Goal: Information Seeking & Learning: Learn about a topic

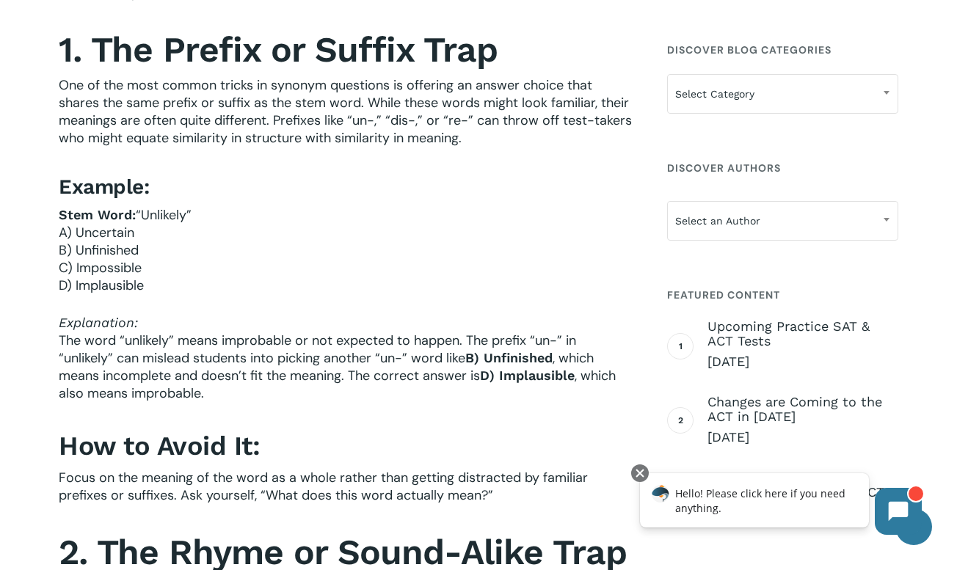
scroll to position [652, 0]
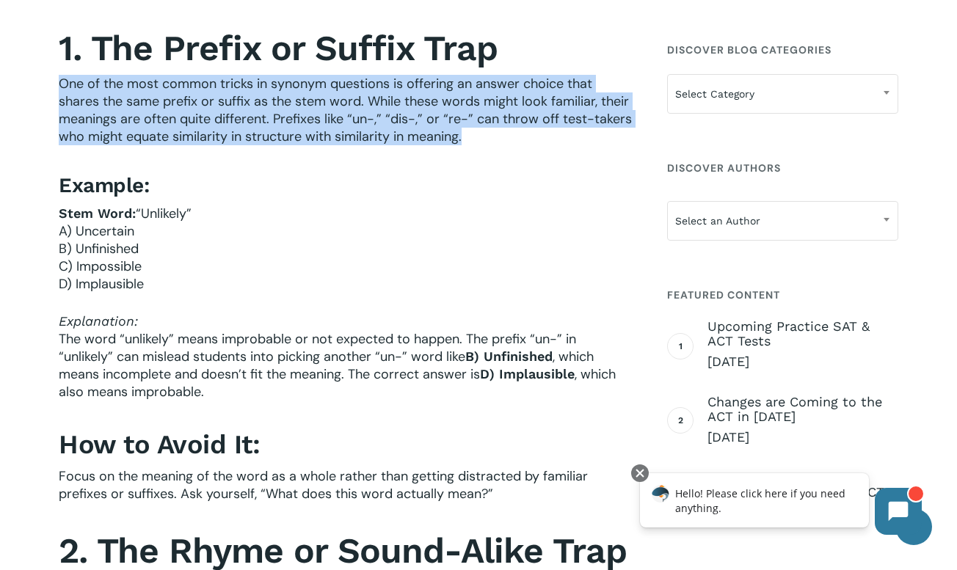
drag, startPoint x: 464, startPoint y: 136, endPoint x: 53, endPoint y: 87, distance: 413.8
copy span "One of the most common tricks in synonym questions is offering an answer choice…"
click at [484, 136] on p "One of the most common tricks in synonym questions is offering an answer choice…" at bounding box center [346, 120] width 575 height 90
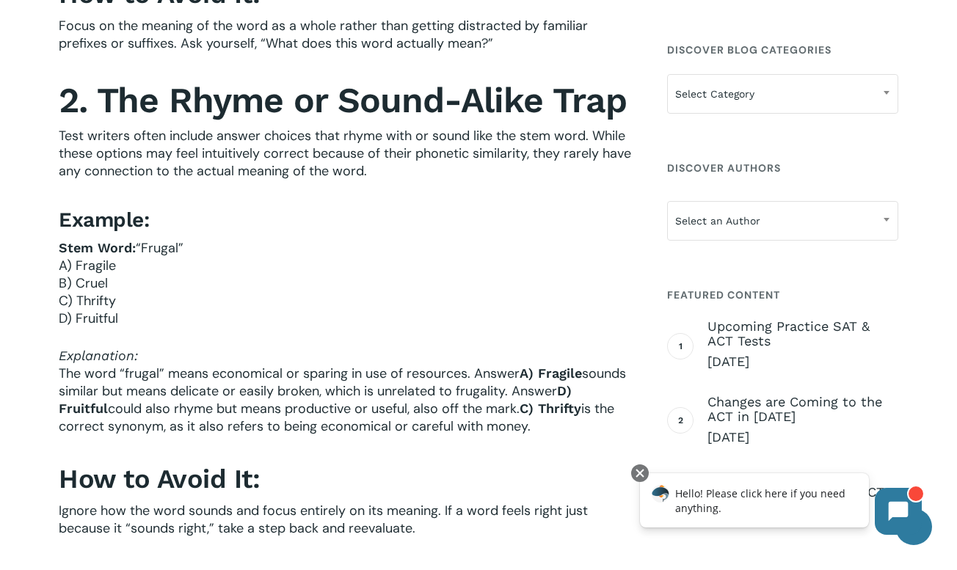
scroll to position [1104, 0]
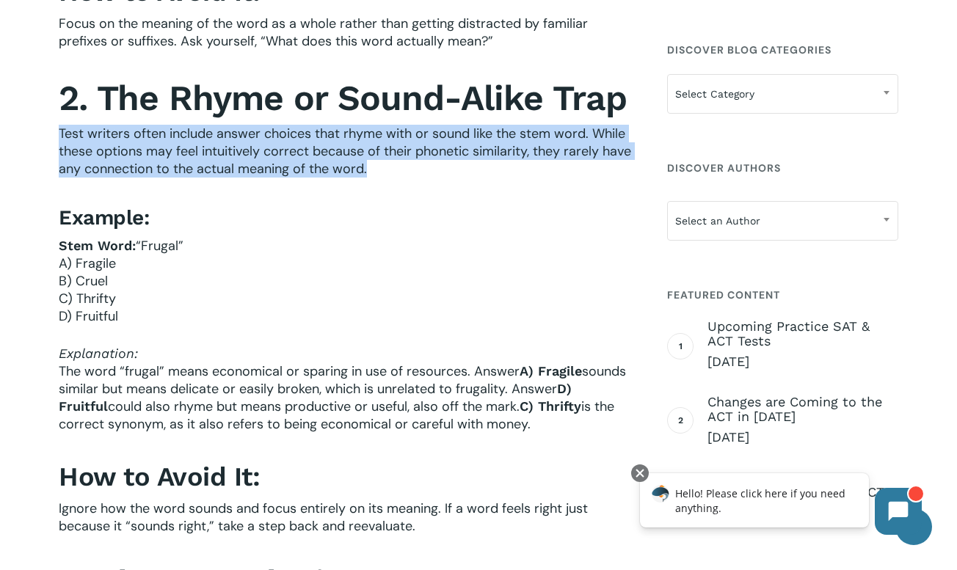
drag, startPoint x: 376, startPoint y: 168, endPoint x: 55, endPoint y: 133, distance: 322.6
copy span "Test writers often include answer choices that rhyme with or sound like the ste…"
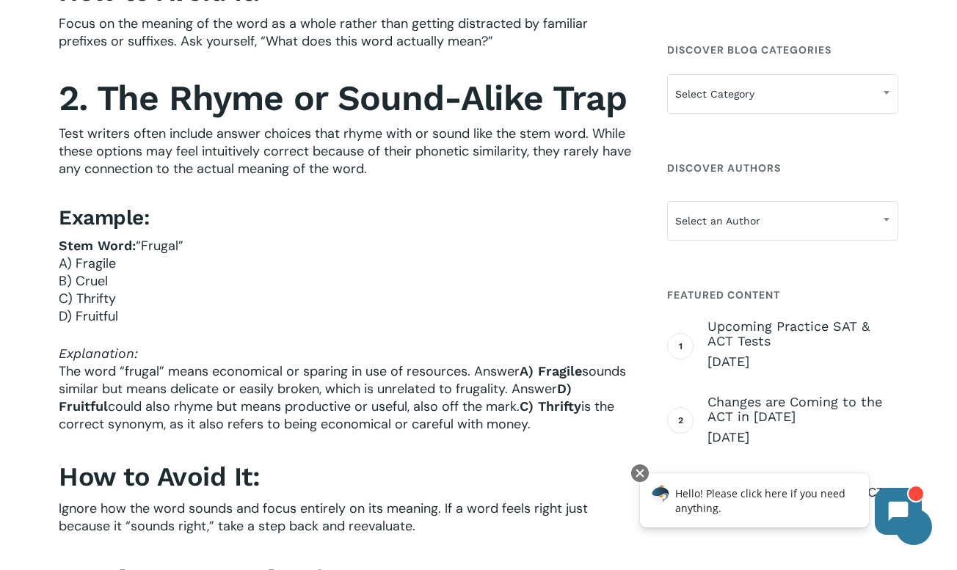
click at [231, 282] on p "Stem Word: “Frugal” A) Fragile B) Cruel C) Thrifty D) Fruitful" at bounding box center [346, 291] width 575 height 108
drag, startPoint x: 187, startPoint y: 244, endPoint x: 139, endPoint y: 244, distance: 47.7
click at [139, 244] on p "Stem Word: “Frugal” A) Fragile B) Cruel C) Thrifty D) Fruitful" at bounding box center [346, 291] width 575 height 108
copy span "“Frugal”"
drag, startPoint x: 117, startPoint y: 264, endPoint x: 70, endPoint y: 259, distance: 47.2
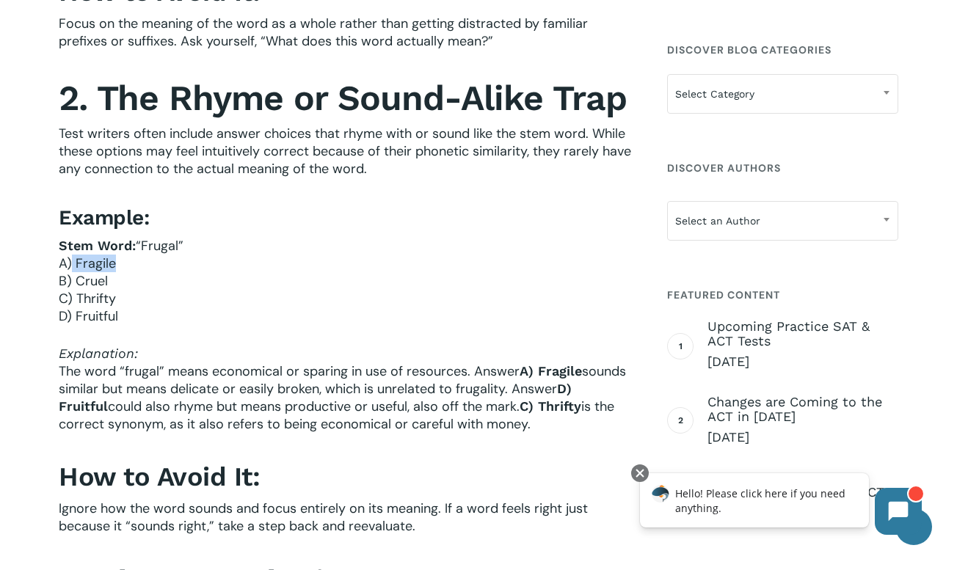
click at [70, 259] on p "Stem Word: “Frugal” A) Fragile B) Cruel C) Thrifty D) Fruitful" at bounding box center [346, 291] width 575 height 108
copy span "Fragile"
drag, startPoint x: 128, startPoint y: 309, endPoint x: 76, endPoint y: 316, distance: 51.8
click at [76, 316] on p "Stem Word: “Frugal” A) Fragile B) Cruel C) Thrifty D) Fruitful" at bounding box center [346, 291] width 575 height 108
copy span "Fruitful"
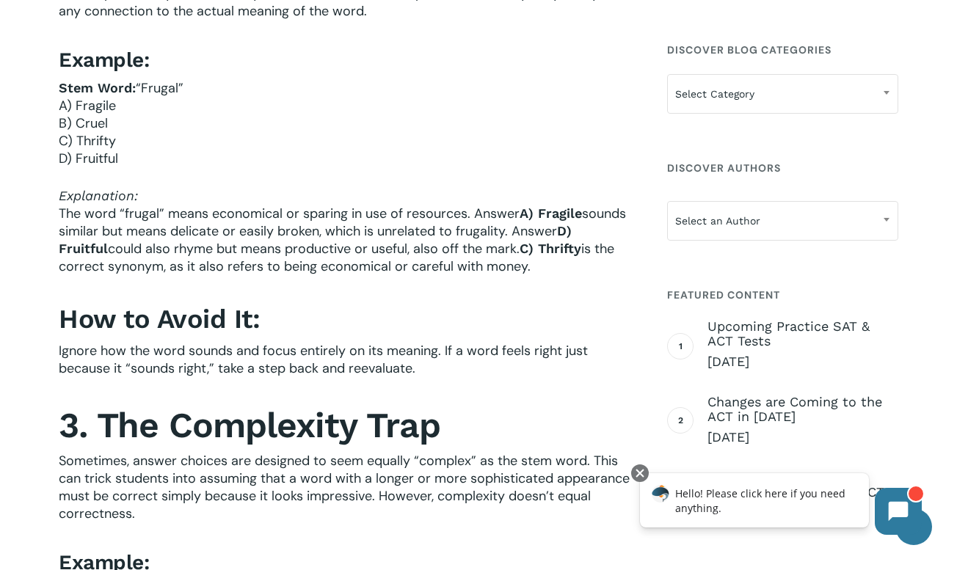
click at [358, 343] on span "Ignore how the word sounds and focus entirely on its meaning. If a word feels r…" at bounding box center [323, 359] width 529 height 35
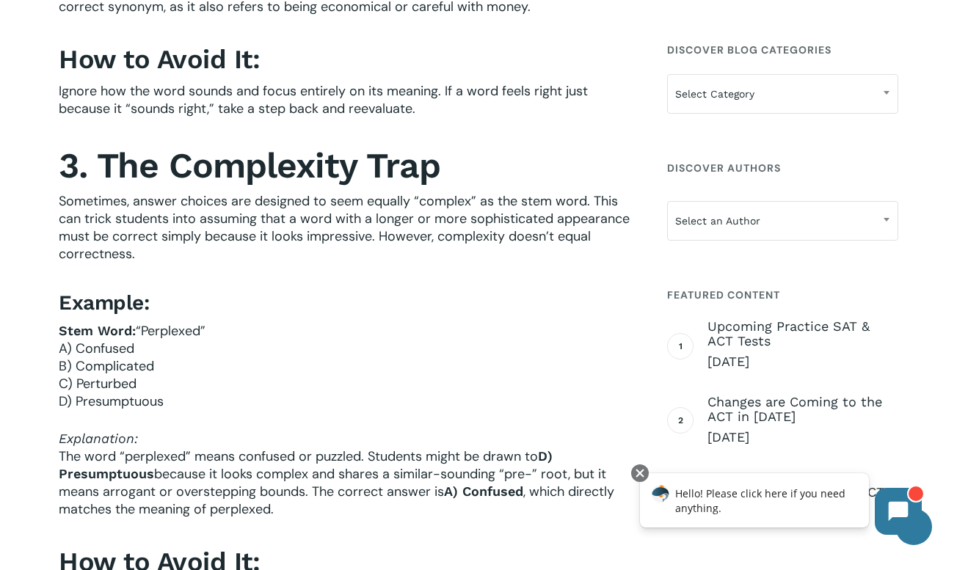
scroll to position [1523, 0]
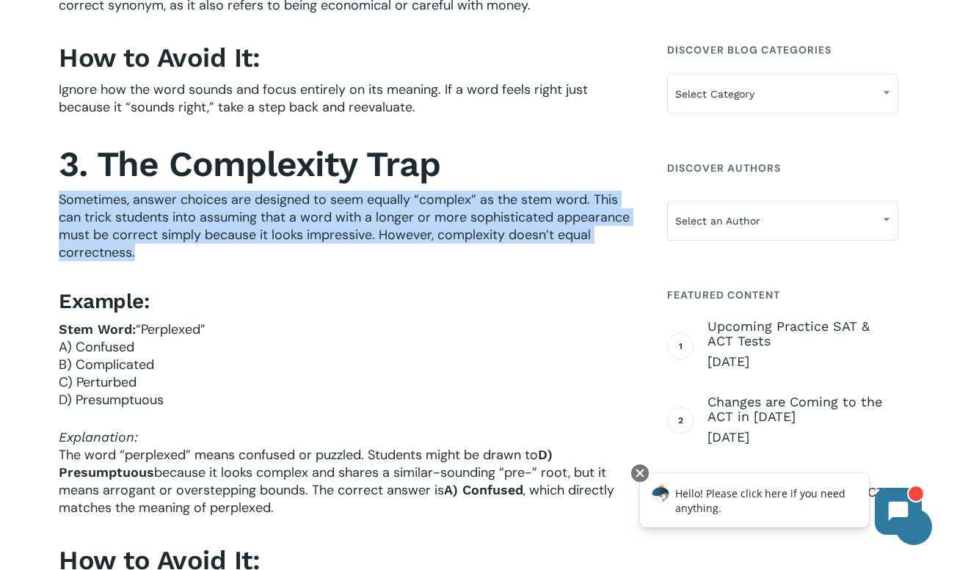
drag, startPoint x: 137, startPoint y: 253, endPoint x: 59, endPoint y: 198, distance: 95.9
click at [59, 198] on p "Sometimes, answer choices are designed to seem equally “complex” as the stem wo…" at bounding box center [346, 236] width 575 height 90
copy span "Sometimes, answer choices are designed to seem equally “complex” as the stem wo…"
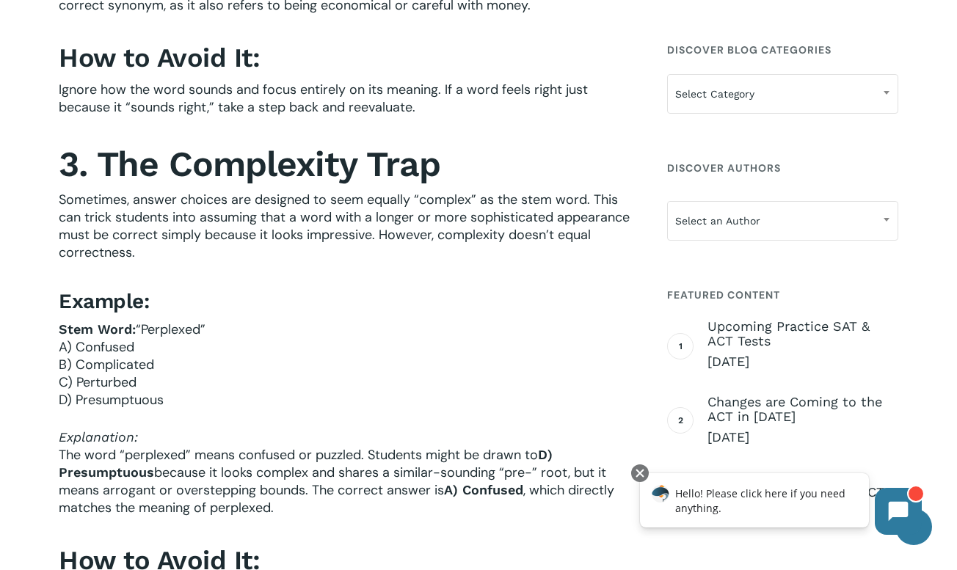
click at [331, 305] on h4 "Example:" at bounding box center [346, 301] width 575 height 26
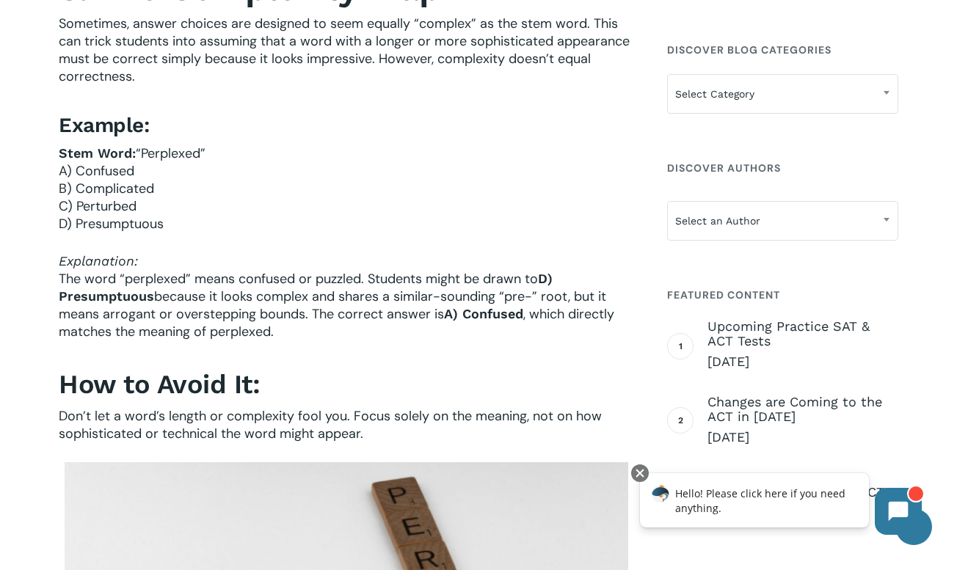
scroll to position [1699, 0]
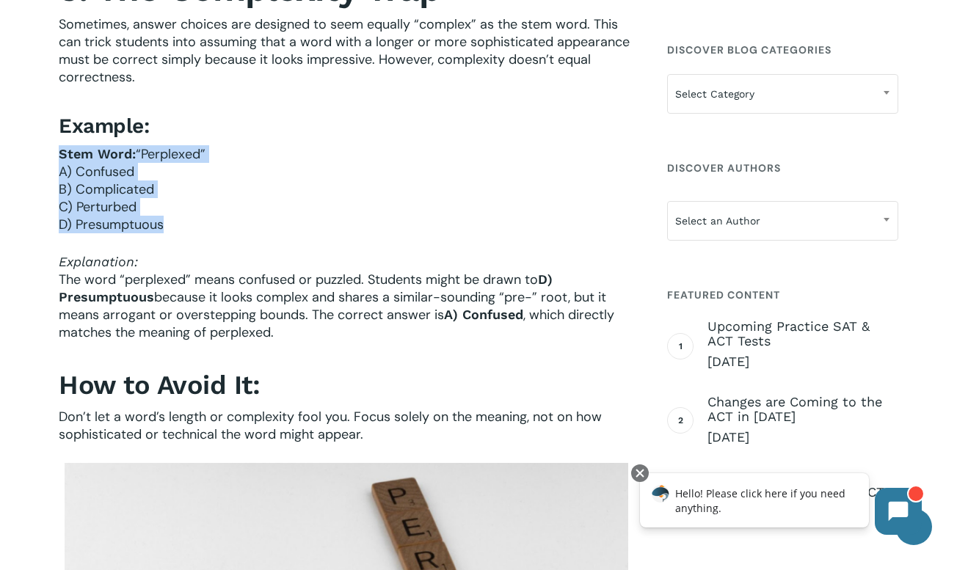
drag, startPoint x: 162, startPoint y: 225, endPoint x: 59, endPoint y: 161, distance: 121.3
click at [59, 161] on p "Stem Word: “Perplexed” A) Confused B) Complicated C) Perturbed D) Presumptuous" at bounding box center [346, 199] width 575 height 108
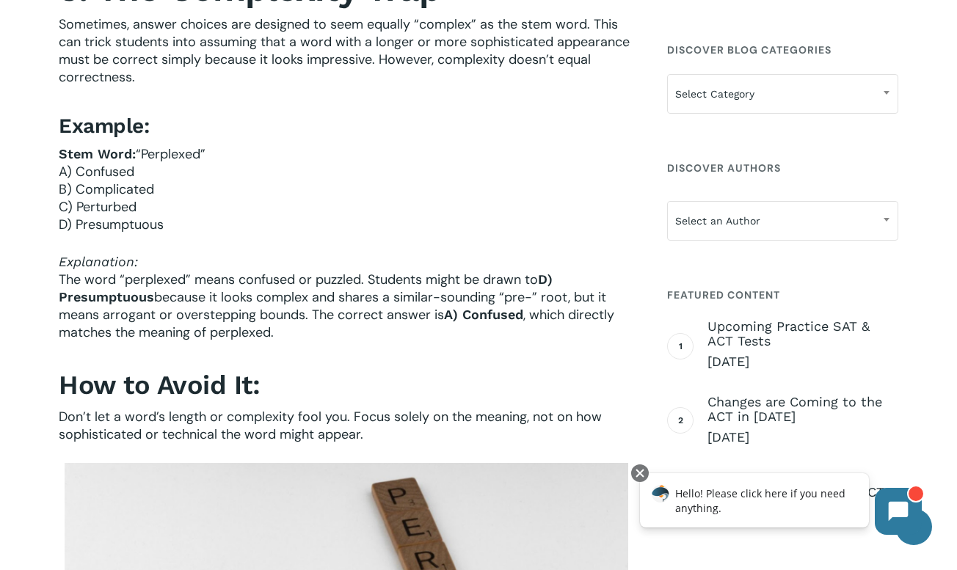
click at [136, 158] on span "“Perplexed”" at bounding box center [171, 154] width 70 height 18
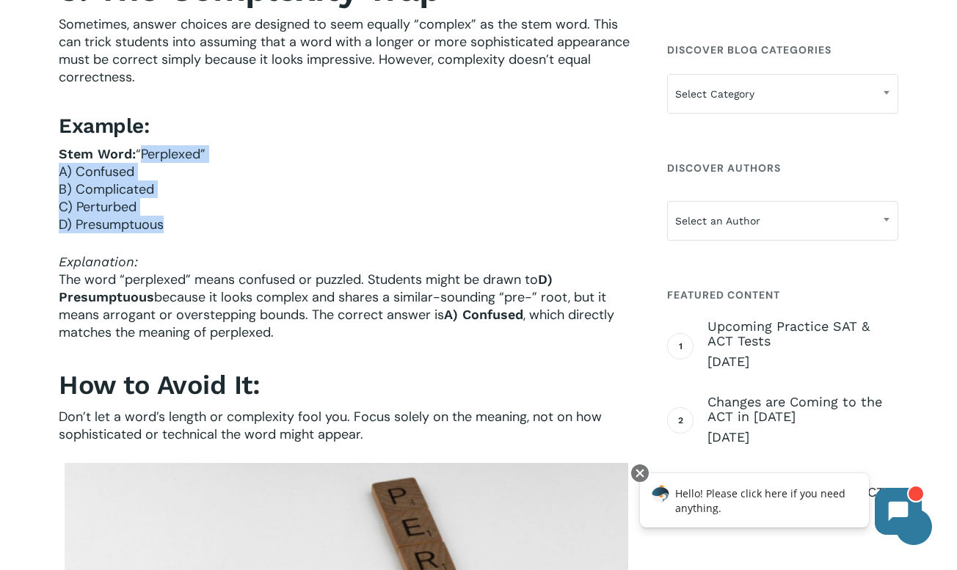
drag, startPoint x: 139, startPoint y: 152, endPoint x: 171, endPoint y: 227, distance: 81.9
click at [171, 227] on p "Stem Word: “Perplexed” A) Confused B) Complicated C) Perturbed D) Presumptuous" at bounding box center [346, 199] width 575 height 108
copy p "“Perplexed” A) Confused B) Complicated C) Perturbed D) Presumptuous"
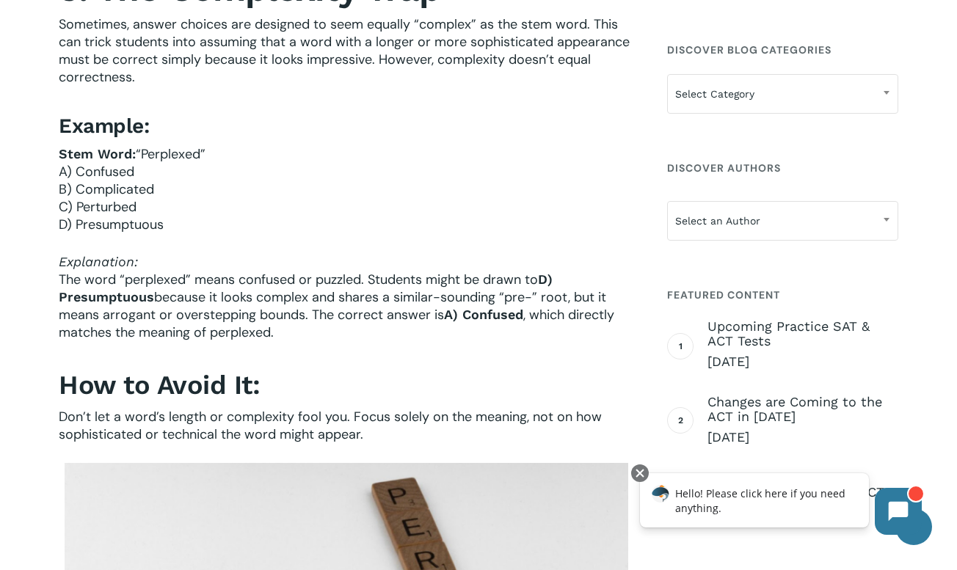
click at [307, 274] on span "The word “perplexed” means confused or puzzled. Students might be drawn to" at bounding box center [298, 280] width 479 height 18
